Goal: Task Accomplishment & Management: Manage account settings

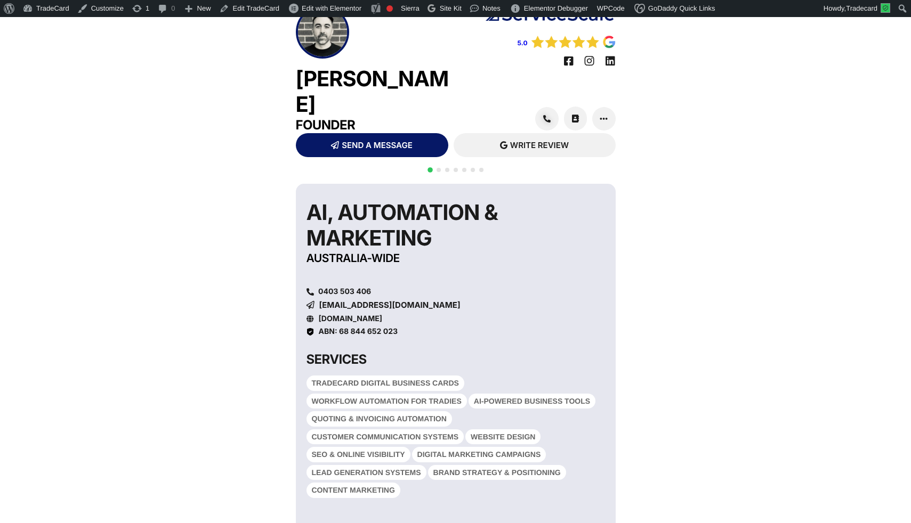
scroll to position [18, 0]
click at [253, 5] on link "Edit TradeCard" at bounding box center [249, 8] width 68 height 17
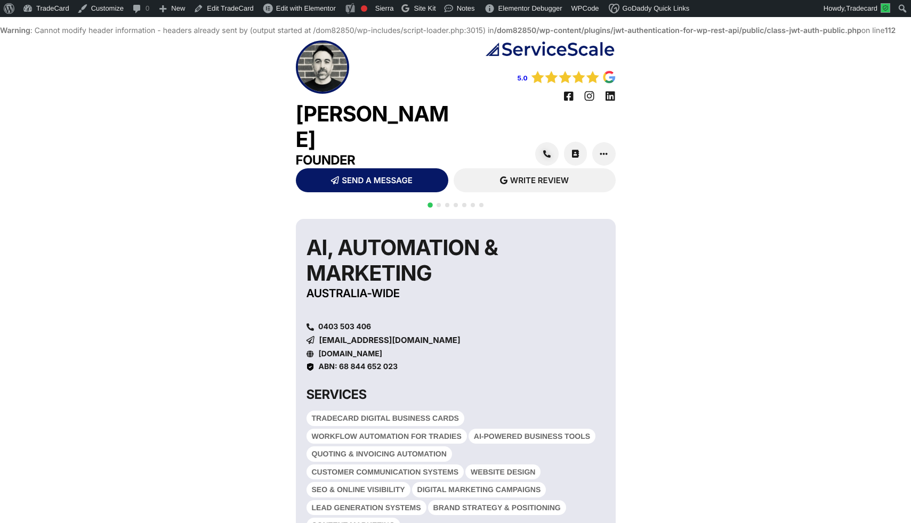
scroll to position [18, 0]
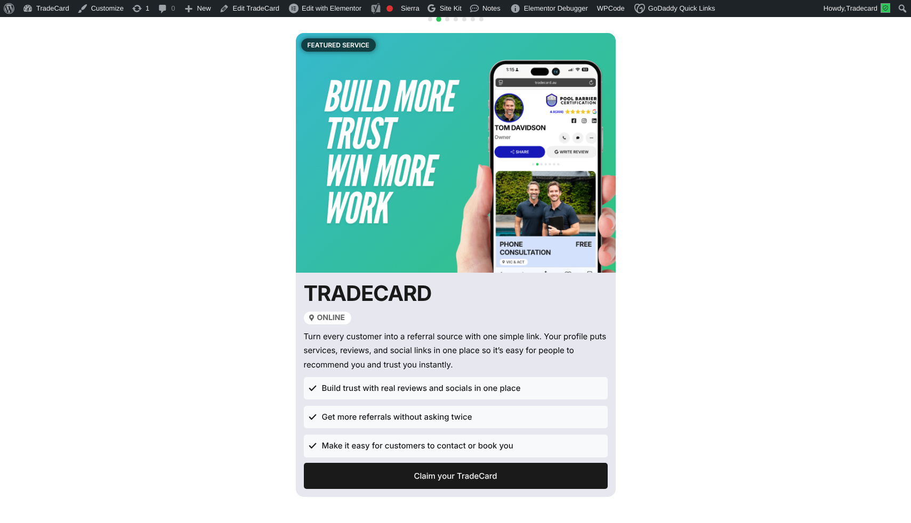
scroll to position [171, 0]
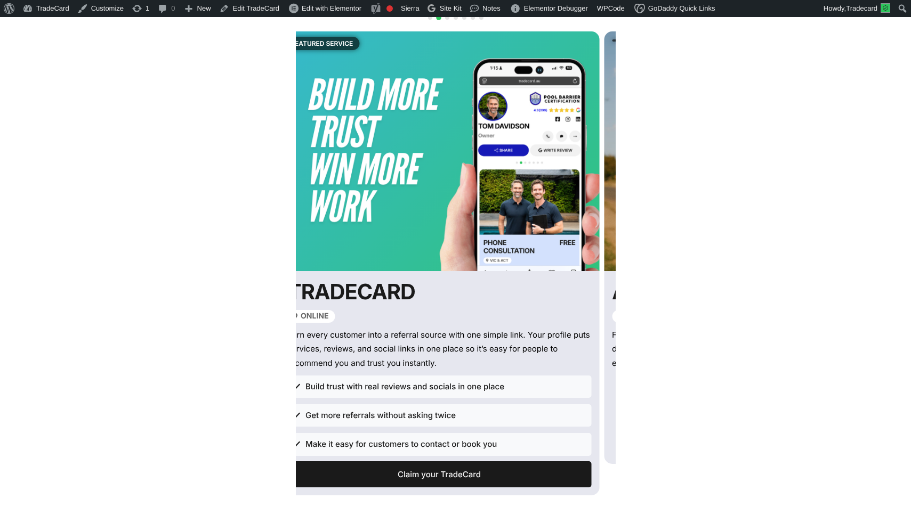
click at [291, 320] on div "QR CODE SCAN WITH YOUR PHONE https://tradecard.au/pat-fong AI, Automation & Mar…" at bounding box center [455, 357] width 911 height 663
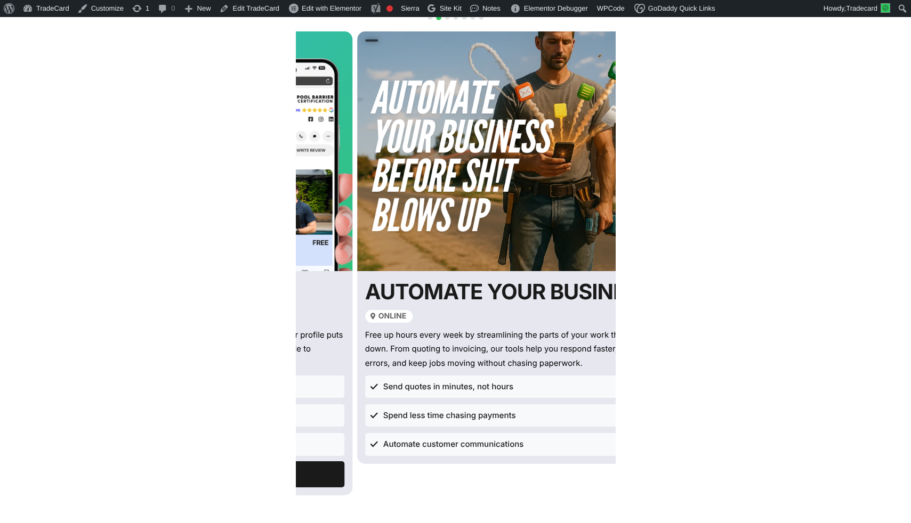
click at [283, 369] on div "QR CODE SCAN WITH YOUR PHONE https://tradecard.au/pat-fong AI, Automation & Mar…" at bounding box center [455, 357] width 911 height 663
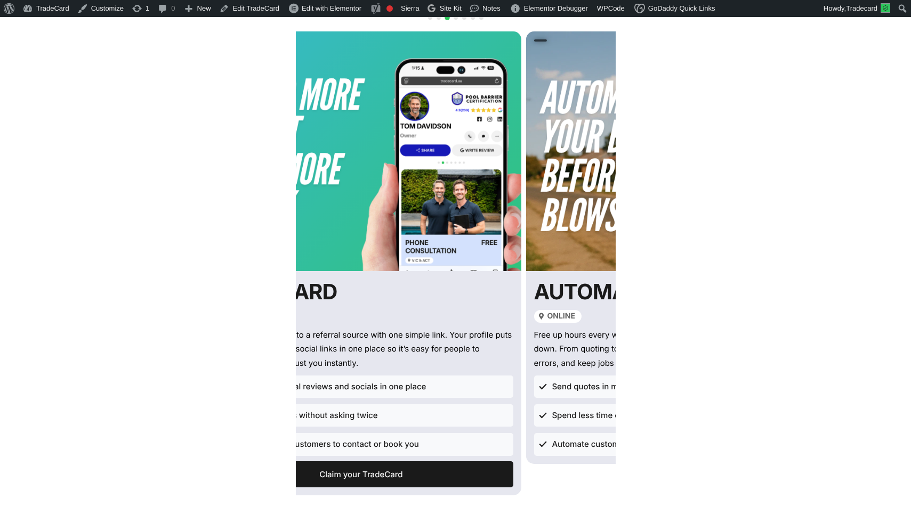
click at [675, 319] on div "QR CODE SCAN WITH YOUR PHONE https://tradecard.au/pat-fong AI, Automation & Mar…" at bounding box center [455, 357] width 911 height 663
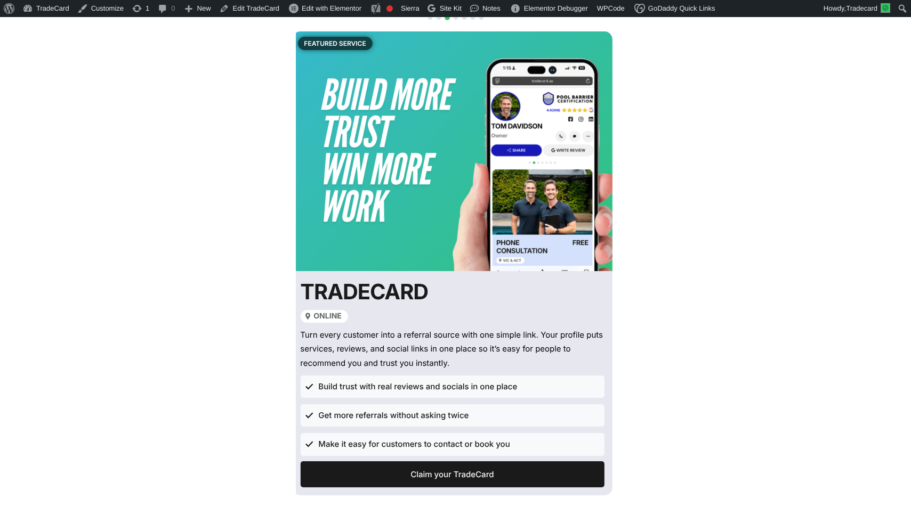
click at [717, 270] on div "QR CODE SCAN WITH YOUR PHONE https://tradecard.au/pat-fong AI, Automation & Mar…" at bounding box center [455, 357] width 911 height 663
